Goal: Check status: Check status

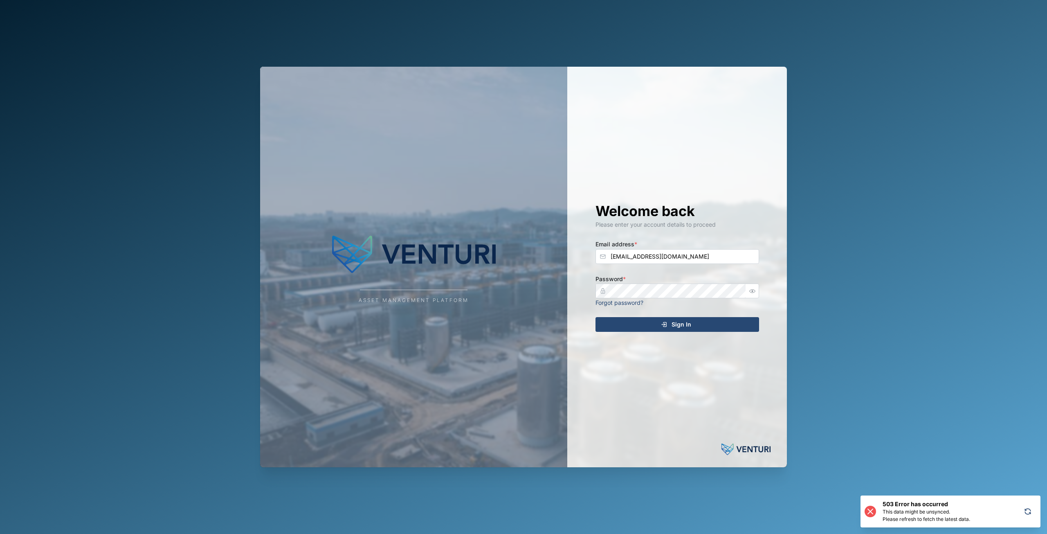
click at [644, 504] on div "Asset Management Platform Welcome back Please enter your account details to pro…" at bounding box center [523, 267] width 540 height 534
click at [624, 37] on div "Asset Management Platform Welcome back Please enter your account details to pro…" at bounding box center [523, 267] width 540 height 534
